Goal: Information Seeking & Learning: Find specific fact

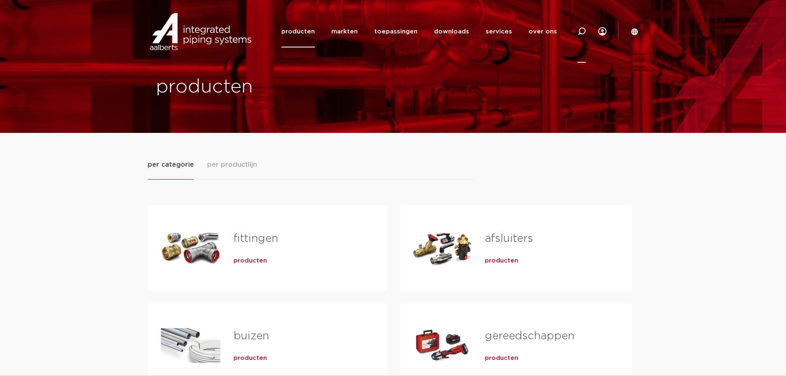
click at [581, 29] on icon at bounding box center [582, 31] width 8 height 8
paste input "243023"
type input "243023"
click button "Zoeken" at bounding box center [0, 0] width 0 height 0
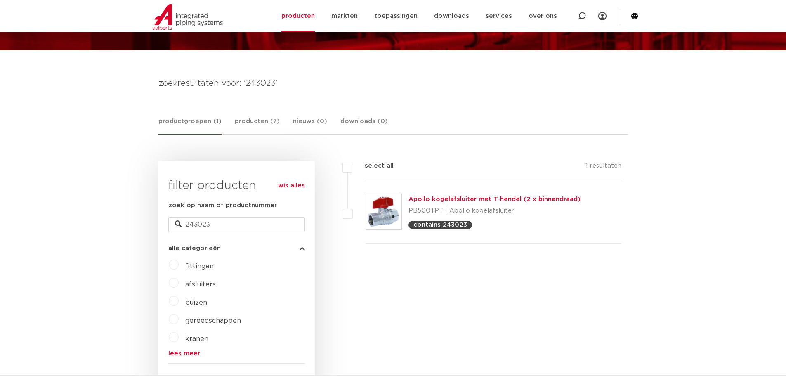
click at [473, 199] on link "Apollo kogelafsluiter met T-hendel (2 x binnendraad)" at bounding box center [495, 199] width 172 height 6
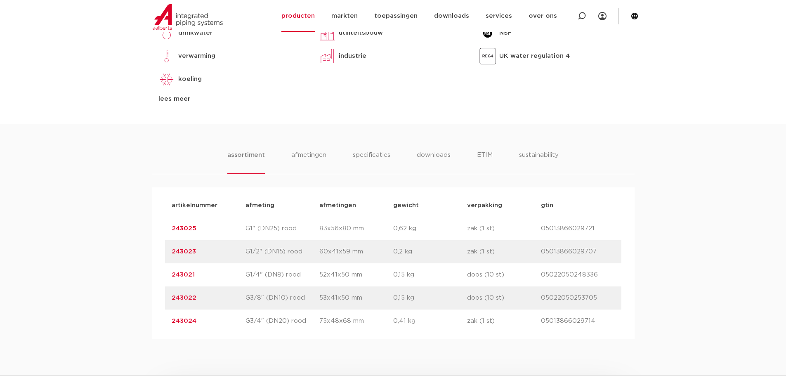
scroll to position [454, 0]
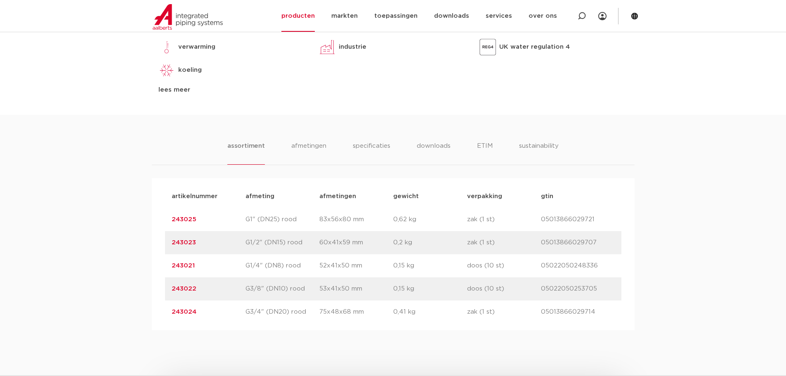
click at [283, 246] on p "G1/2" (DN15) rood" at bounding box center [283, 243] width 74 height 10
click at [175, 240] on link "243023" at bounding box center [184, 242] width 24 height 6
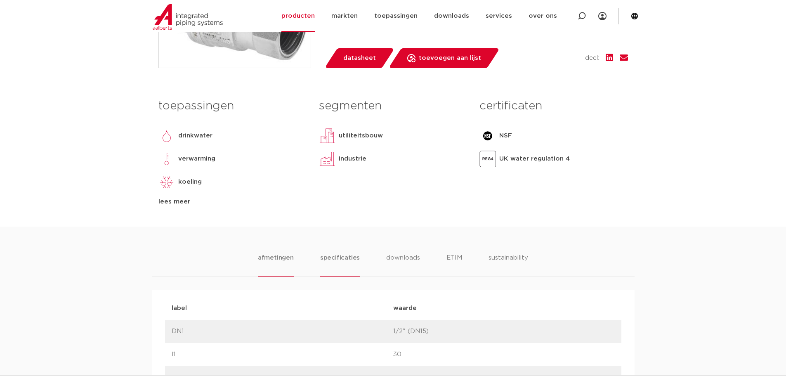
scroll to position [330, 0]
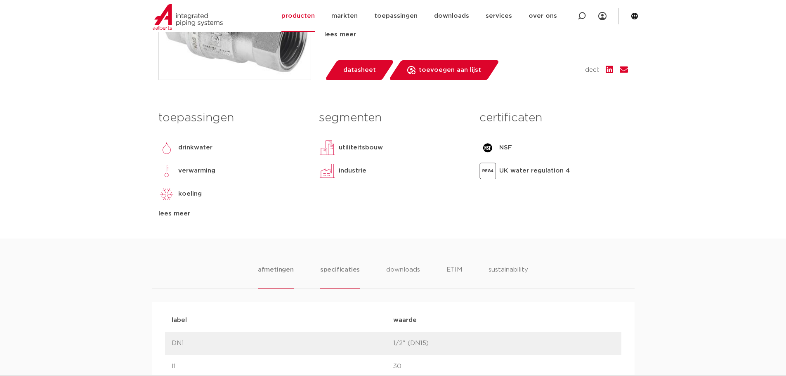
click at [338, 267] on li "specificaties" at bounding box center [340, 277] width 40 height 24
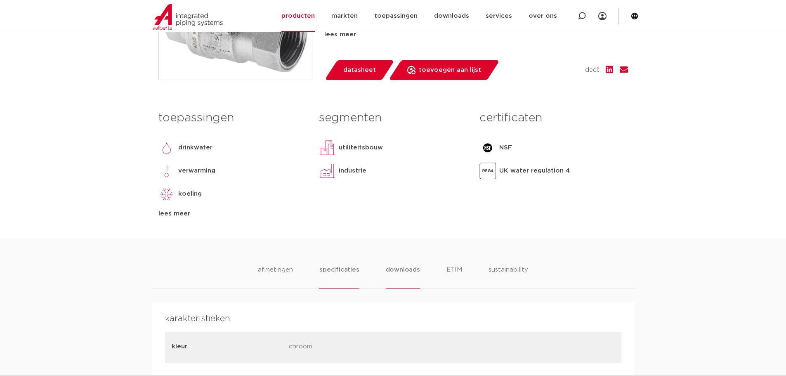
click at [402, 268] on li "downloads" at bounding box center [403, 277] width 34 height 24
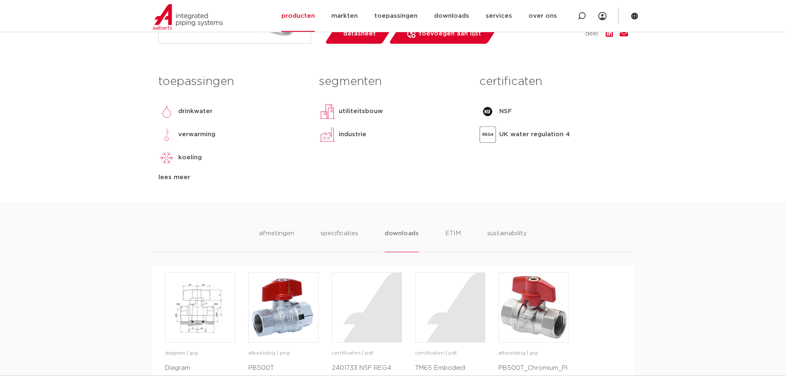
scroll to position [495, 0]
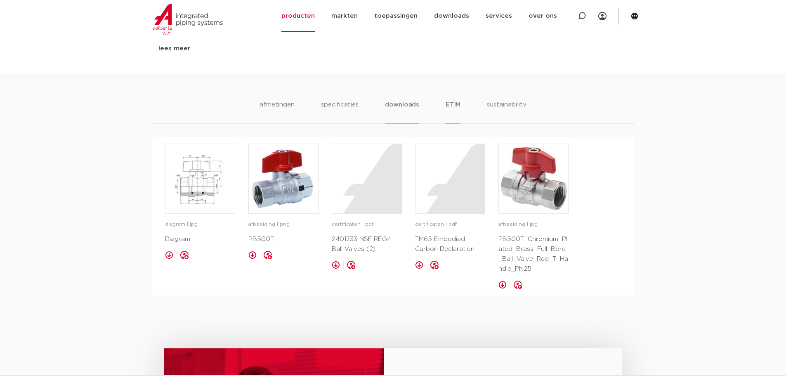
click at [458, 110] on li "ETIM" at bounding box center [453, 112] width 15 height 24
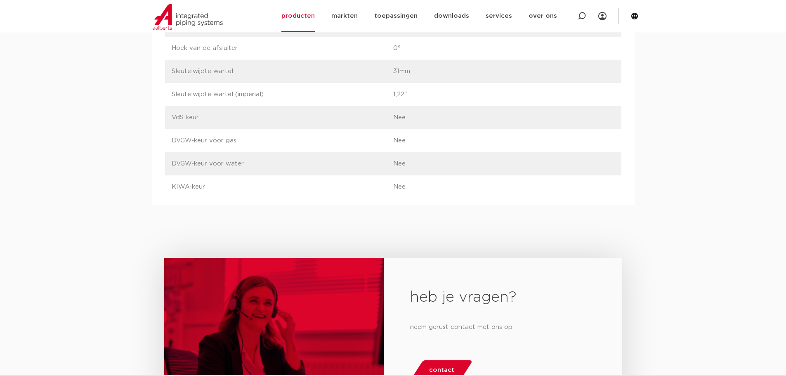
scroll to position [1692, 0]
